Goal: Transaction & Acquisition: Book appointment/travel/reservation

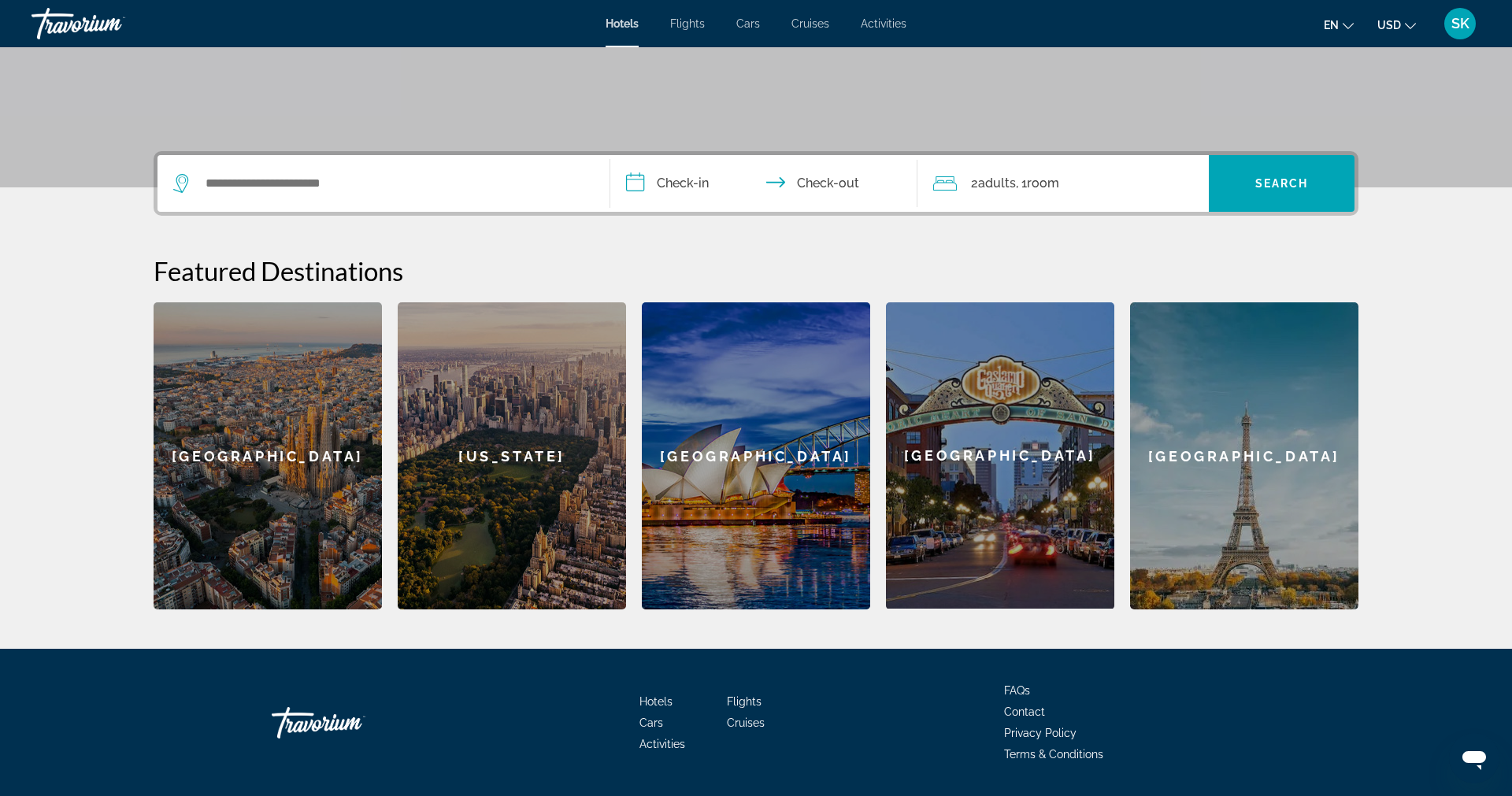
scroll to position [269, 0]
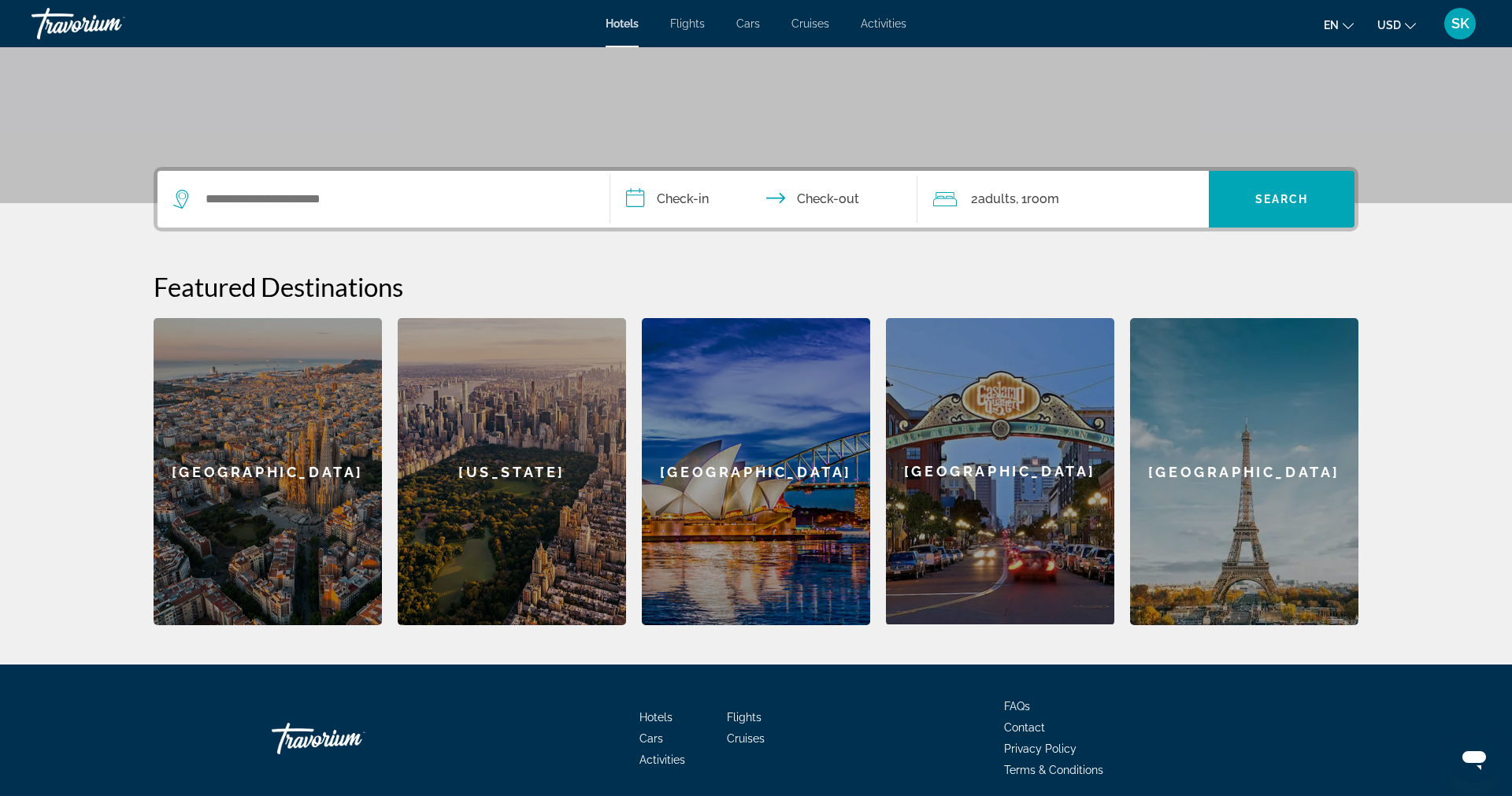
click at [260, 465] on div "Barcelona" at bounding box center [267, 472] width 228 height 307
